Goal: Task Accomplishment & Management: Manage account settings

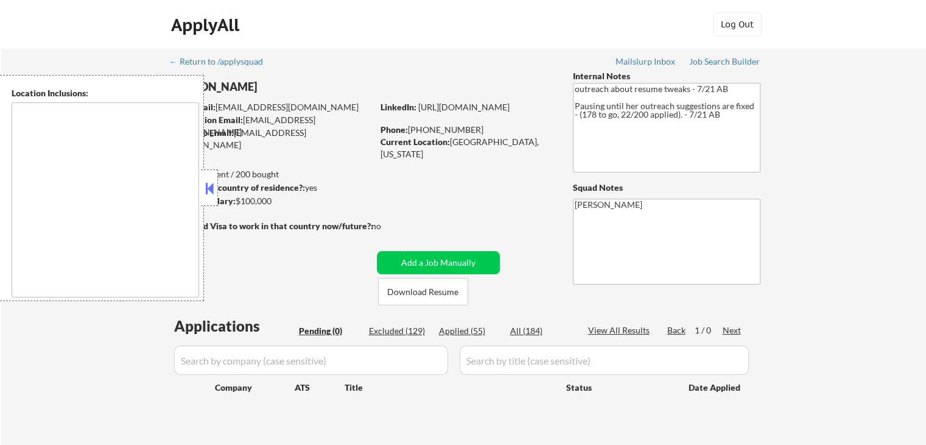
click at [207, 192] on button at bounding box center [209, 188] width 13 height 18
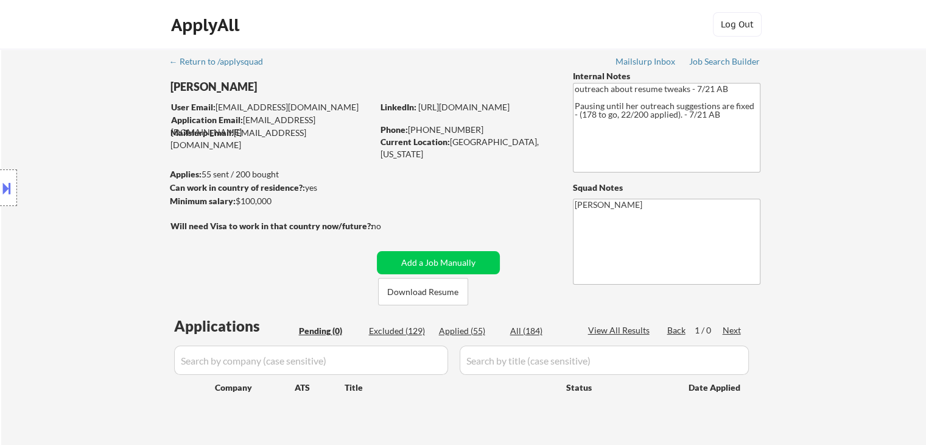
select select ""pending""
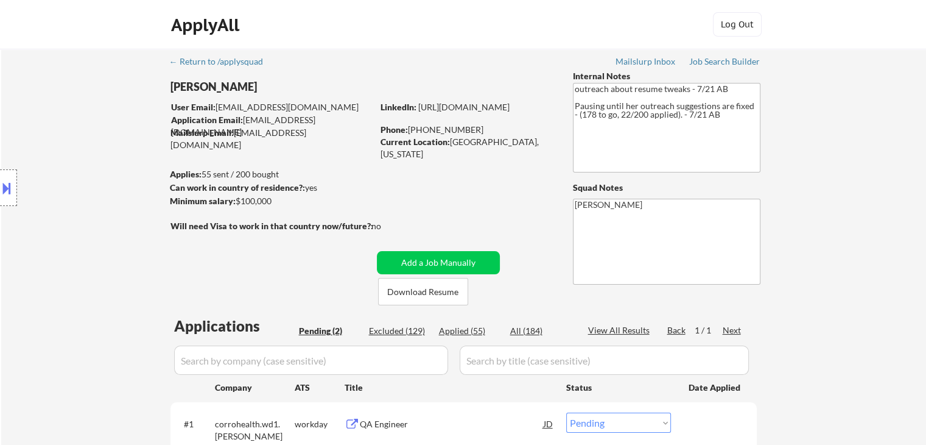
click at [141, 141] on div "Location Inclusions:" at bounding box center [109, 188] width 218 height 226
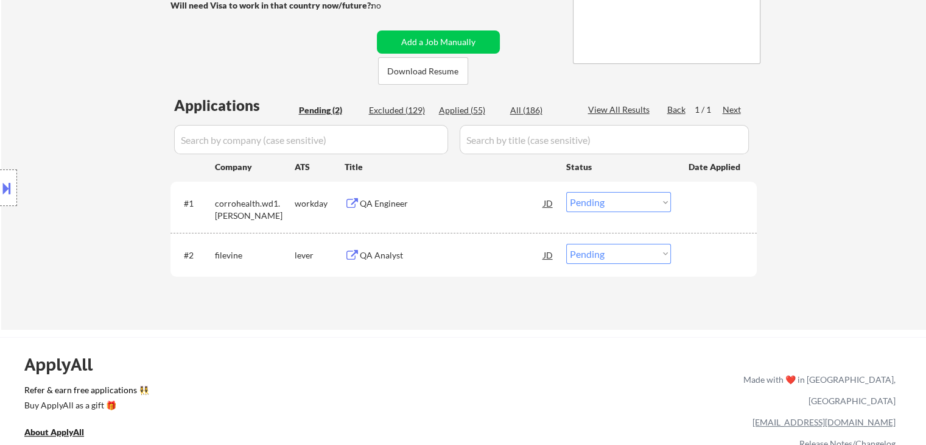
scroll to position [244, 0]
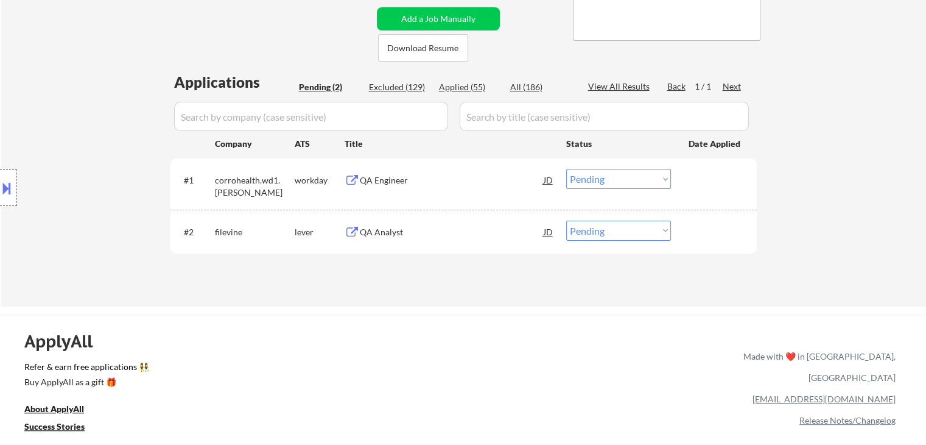
click at [124, 107] on div "Location Inclusions:" at bounding box center [109, 188] width 218 height 226
click at [88, 100] on div "Location Inclusions:" at bounding box center [109, 188] width 218 height 226
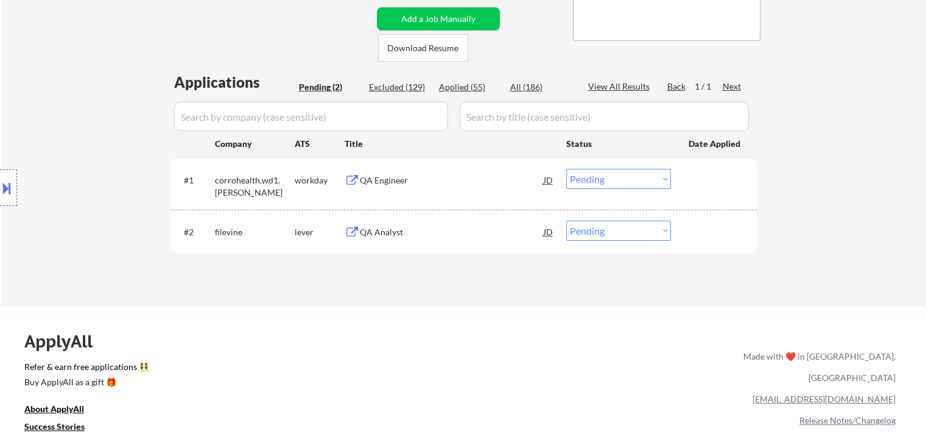
click at [88, 100] on div "Location Inclusions:" at bounding box center [109, 188] width 218 height 226
click at [103, 122] on div "Location Inclusions:" at bounding box center [109, 188] width 218 height 226
click at [102, 122] on div "Location Inclusions:" at bounding box center [109, 188] width 218 height 226
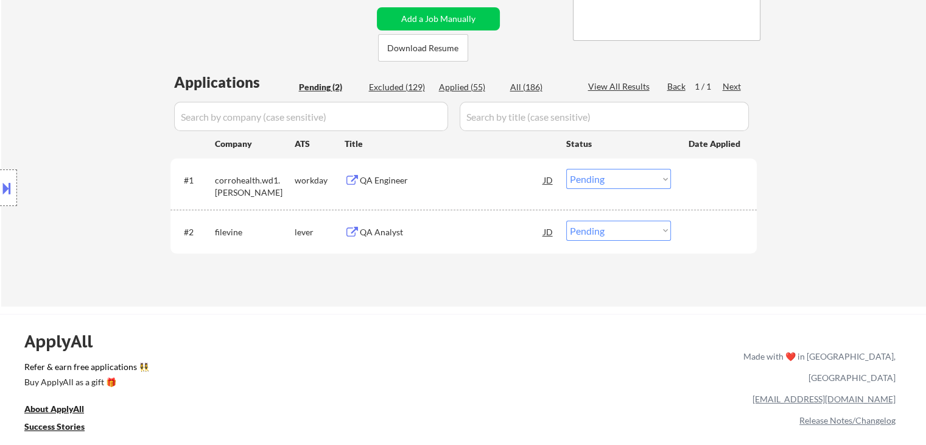
click at [102, 122] on div "Location Inclusions:" at bounding box center [109, 188] width 218 height 226
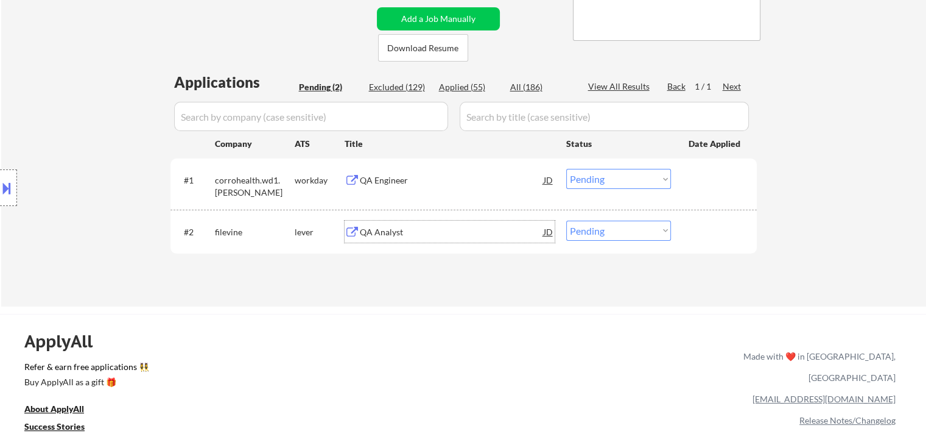
click at [384, 234] on div "QA Analyst" at bounding box center [452, 232] width 184 height 12
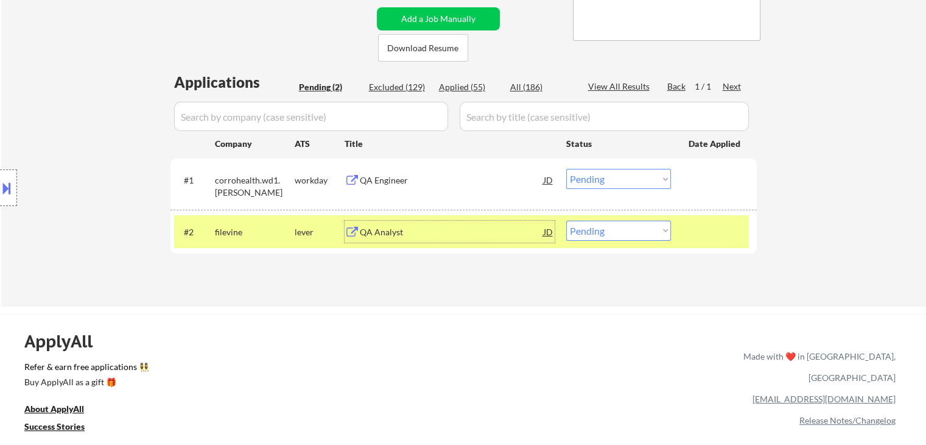
click at [380, 226] on div "QA Analyst" at bounding box center [452, 232] width 184 height 12
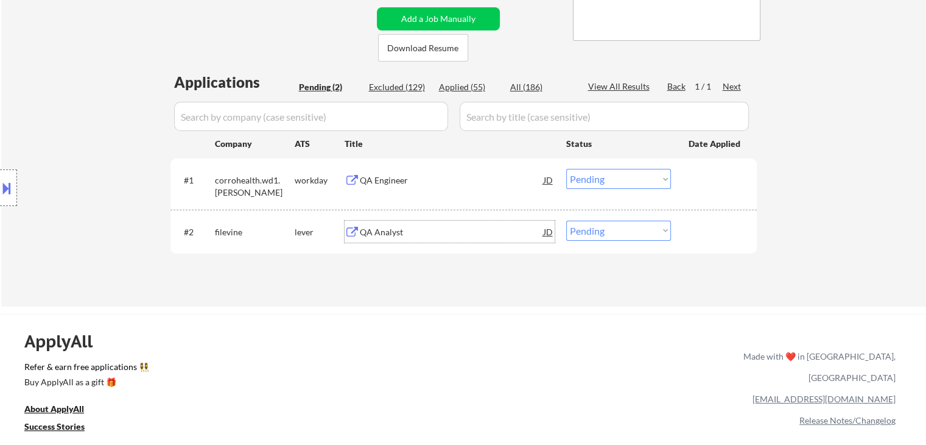
click at [616, 237] on select "Choose an option... Pending Applied Excluded (Questions) Excluded (Expired) Exc…" at bounding box center [618, 230] width 105 height 20
select select ""applied""
click at [566, 220] on select "Choose an option... Pending Applied Excluded (Questions) Excluded (Expired) Exc…" at bounding box center [618, 230] width 105 height 20
click at [204, 293] on div "Location Inclusions:" at bounding box center [109, 188] width 218 height 226
click at [65, 180] on div "Location Inclusions:" at bounding box center [109, 188] width 218 height 226
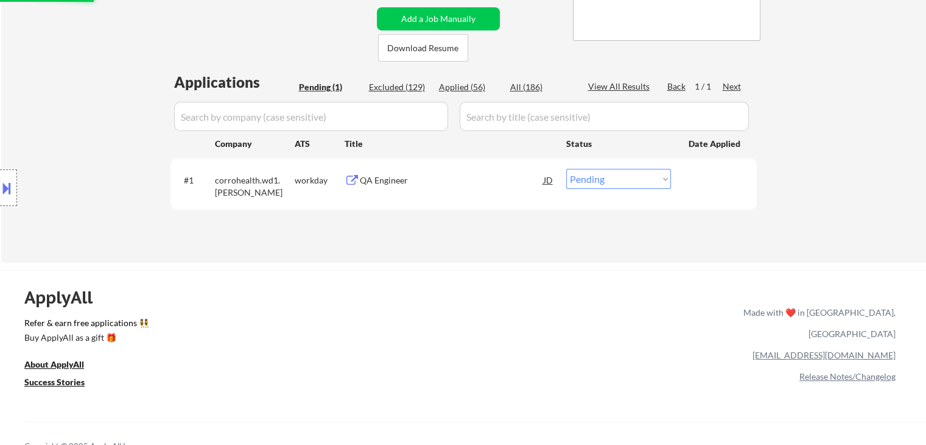
click at [80, 131] on div "Location Inclusions:" at bounding box center [109, 188] width 218 height 226
click at [80, 130] on div "Location Inclusions:" at bounding box center [109, 188] width 218 height 226
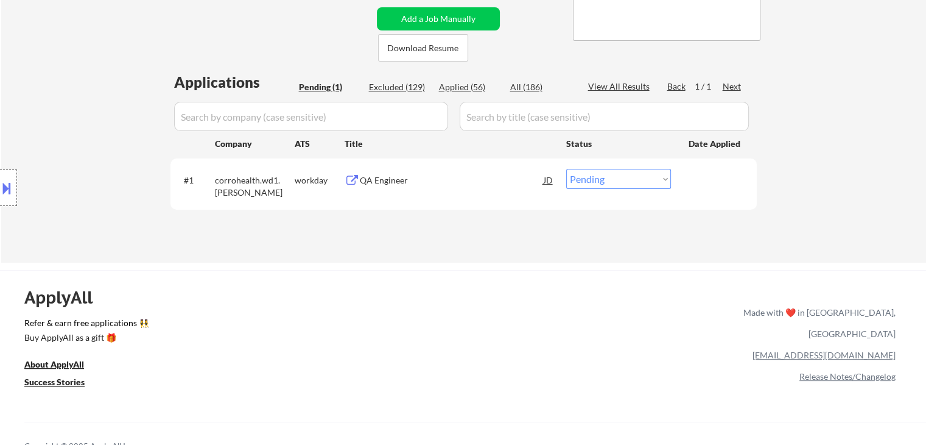
click at [80, 130] on div "Location Inclusions:" at bounding box center [109, 188] width 218 height 226
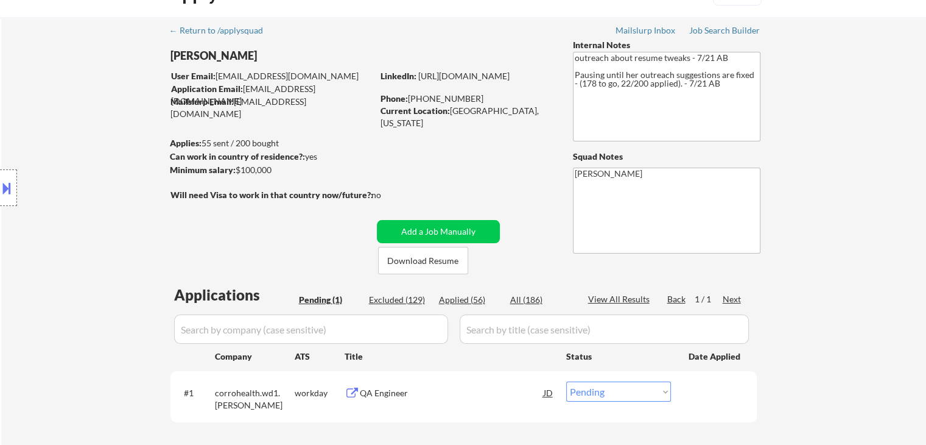
scroll to position [61, 0]
